Goal: Check status: Verify the current state of an ongoing process or item

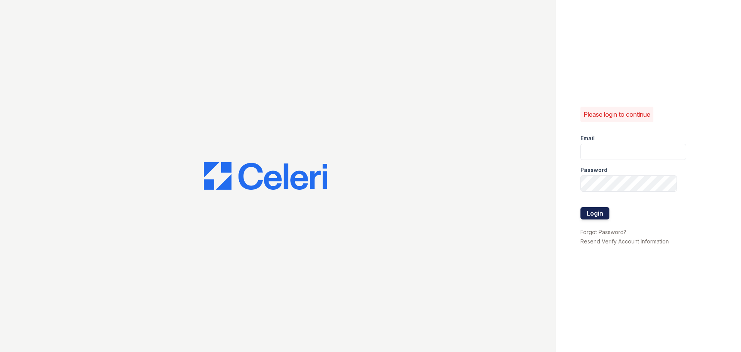
type input "[PERSON_NAME][EMAIL_ADDRESS][DOMAIN_NAME]"
click at [601, 213] on button "Login" at bounding box center [594, 213] width 29 height 12
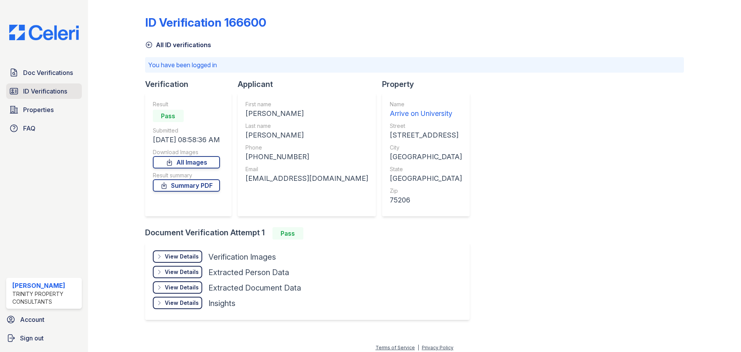
click at [48, 89] on span "ID Verifications" at bounding box center [45, 90] width 44 height 9
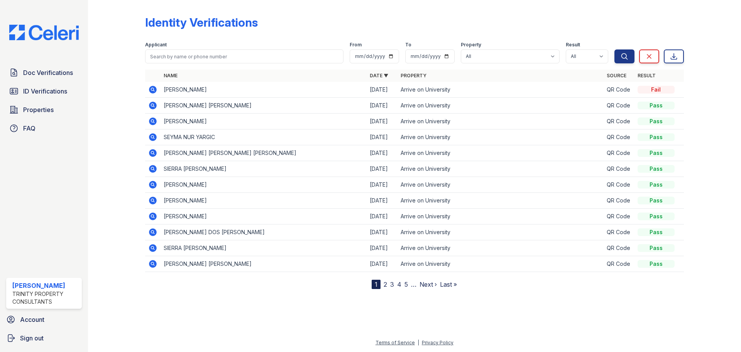
click at [154, 90] on icon at bounding box center [153, 90] width 8 height 8
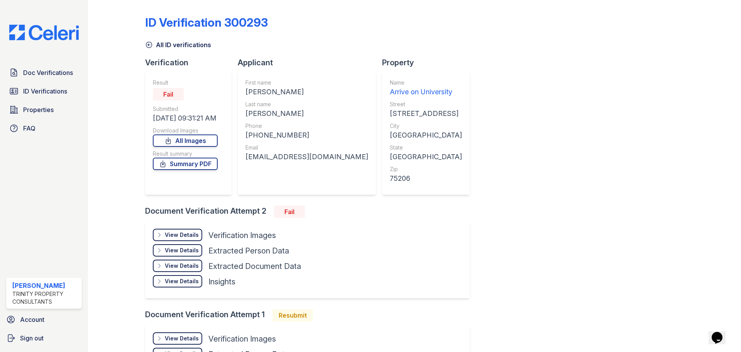
click at [169, 232] on div "View Details" at bounding box center [182, 235] width 34 height 8
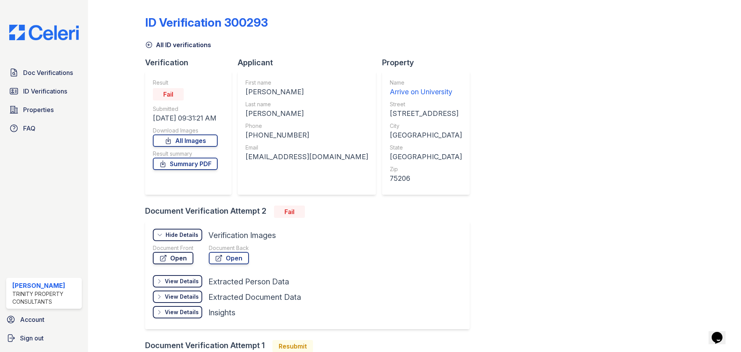
click at [176, 255] on link "Open" at bounding box center [173, 258] width 41 height 12
click at [578, 130] on div "ID Verification 300293 All ID verifications Verification Result Fail Submitted …" at bounding box center [414, 223] width 539 height 440
